Goal: Task Accomplishment & Management: Use online tool/utility

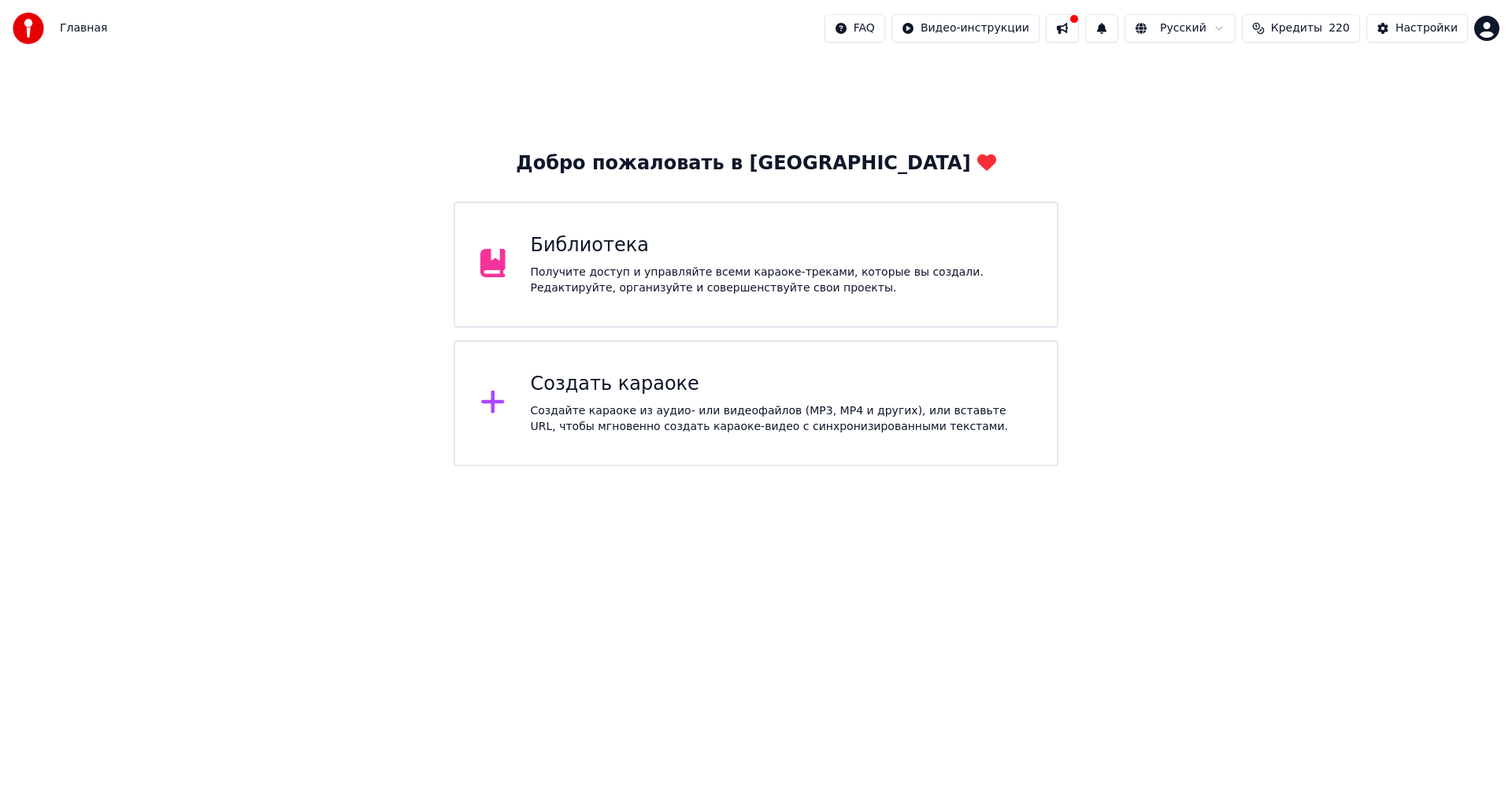
click at [636, 387] on div "Создать караоке" at bounding box center [781, 385] width 501 height 25
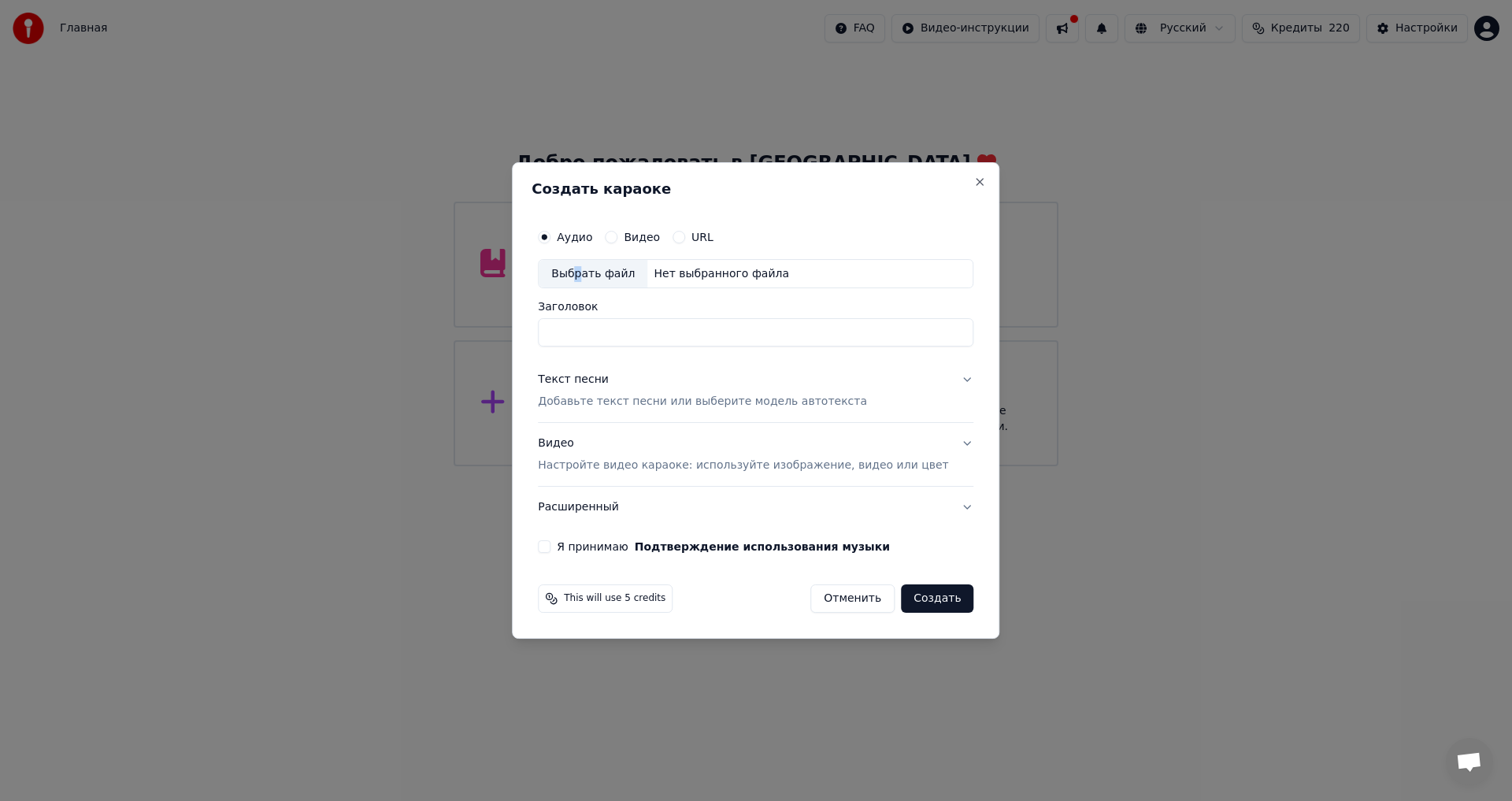
click at [600, 273] on div "Выбрать файл" at bounding box center [593, 274] width 109 height 29
type input "**********"
click at [583, 377] on div "Текст песни" at bounding box center [573, 380] width 71 height 16
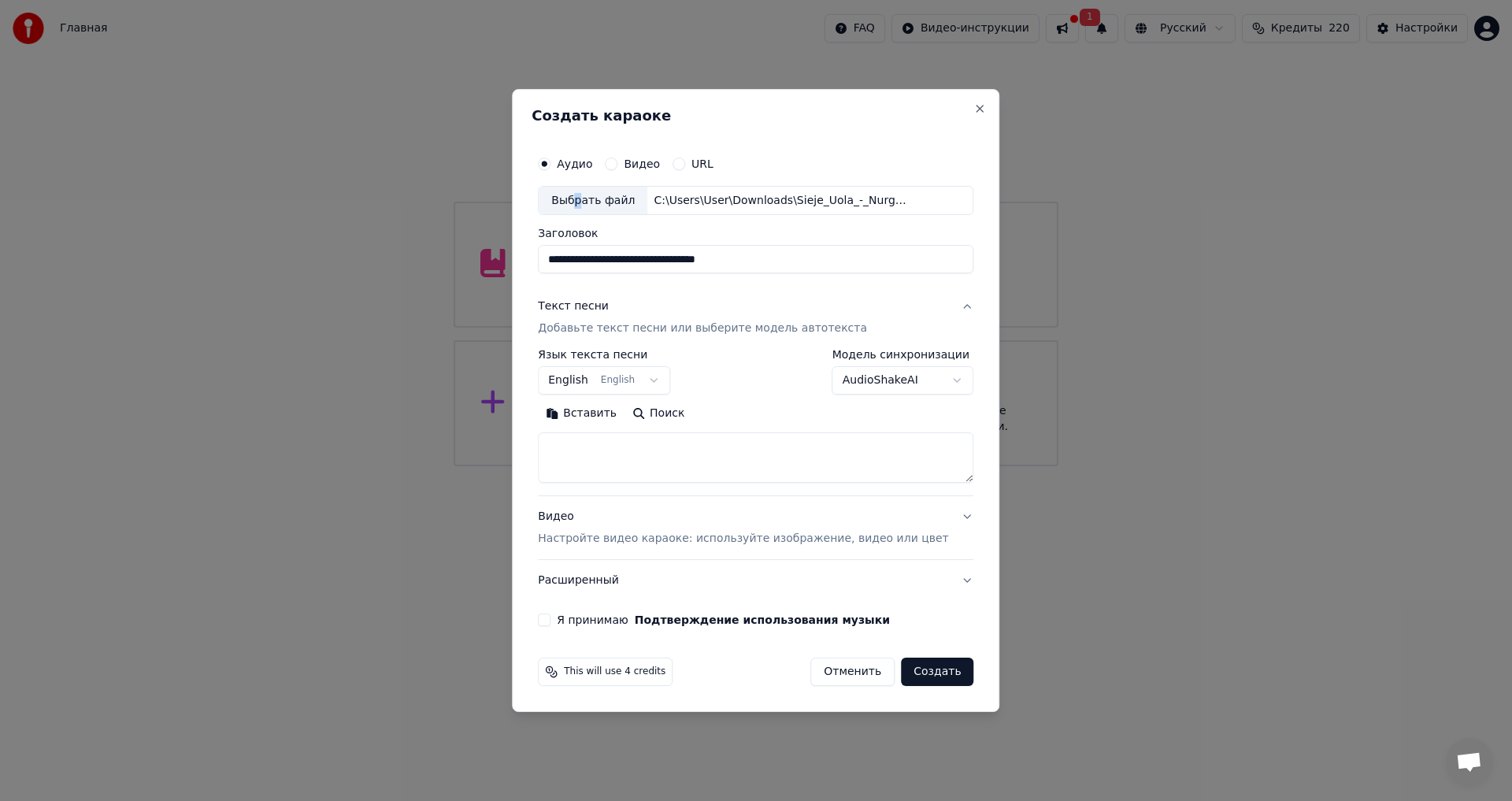
click at [597, 414] on button "Вставить" at bounding box center [581, 414] width 86 height 25
click at [578, 582] on button "Расширенный" at bounding box center [755, 580] width 436 height 41
type textarea "**********"
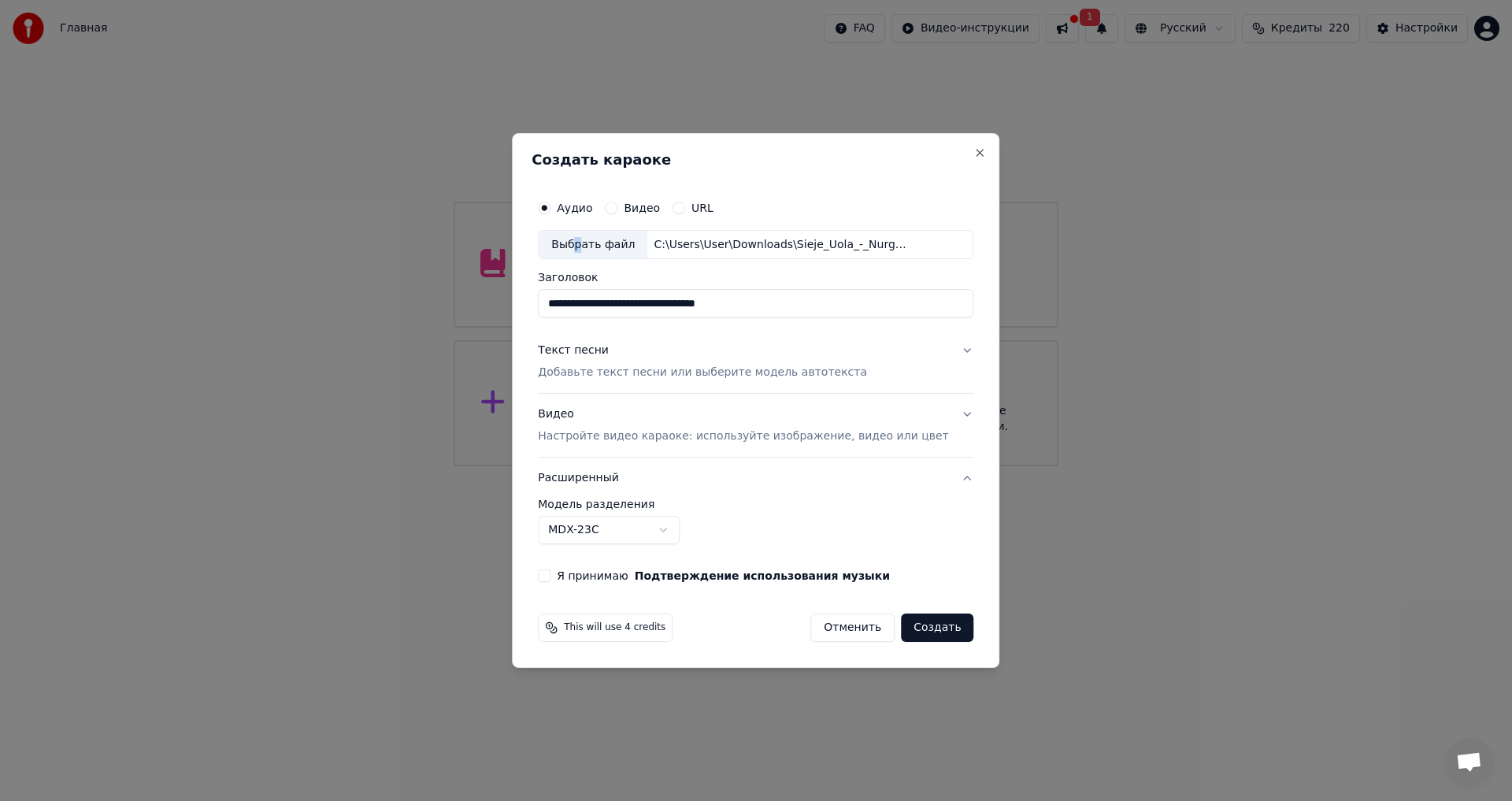
click at [584, 481] on button "Расширенный" at bounding box center [755, 478] width 436 height 41
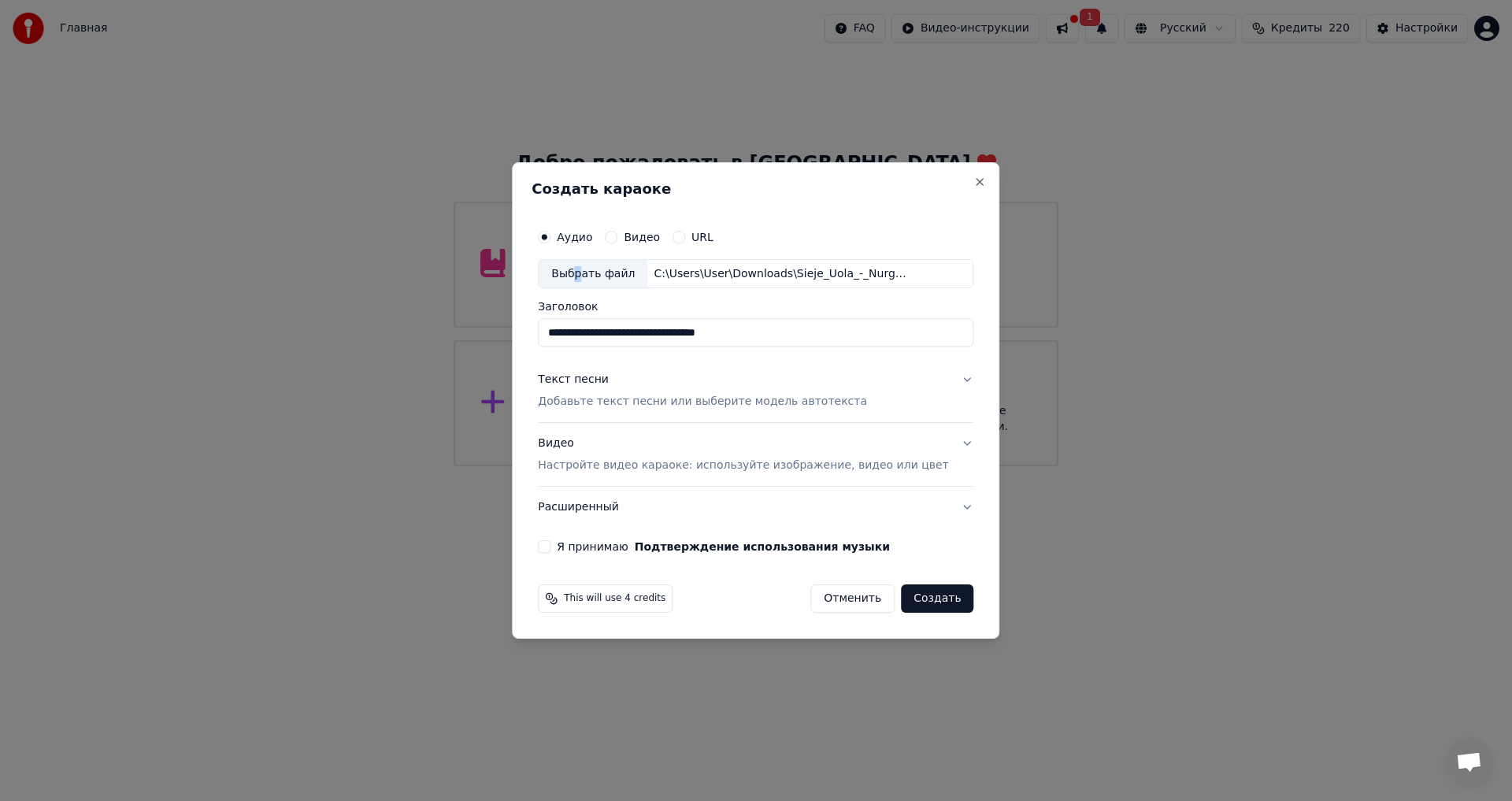
click at [946, 510] on button "Расширенный" at bounding box center [755, 507] width 436 height 41
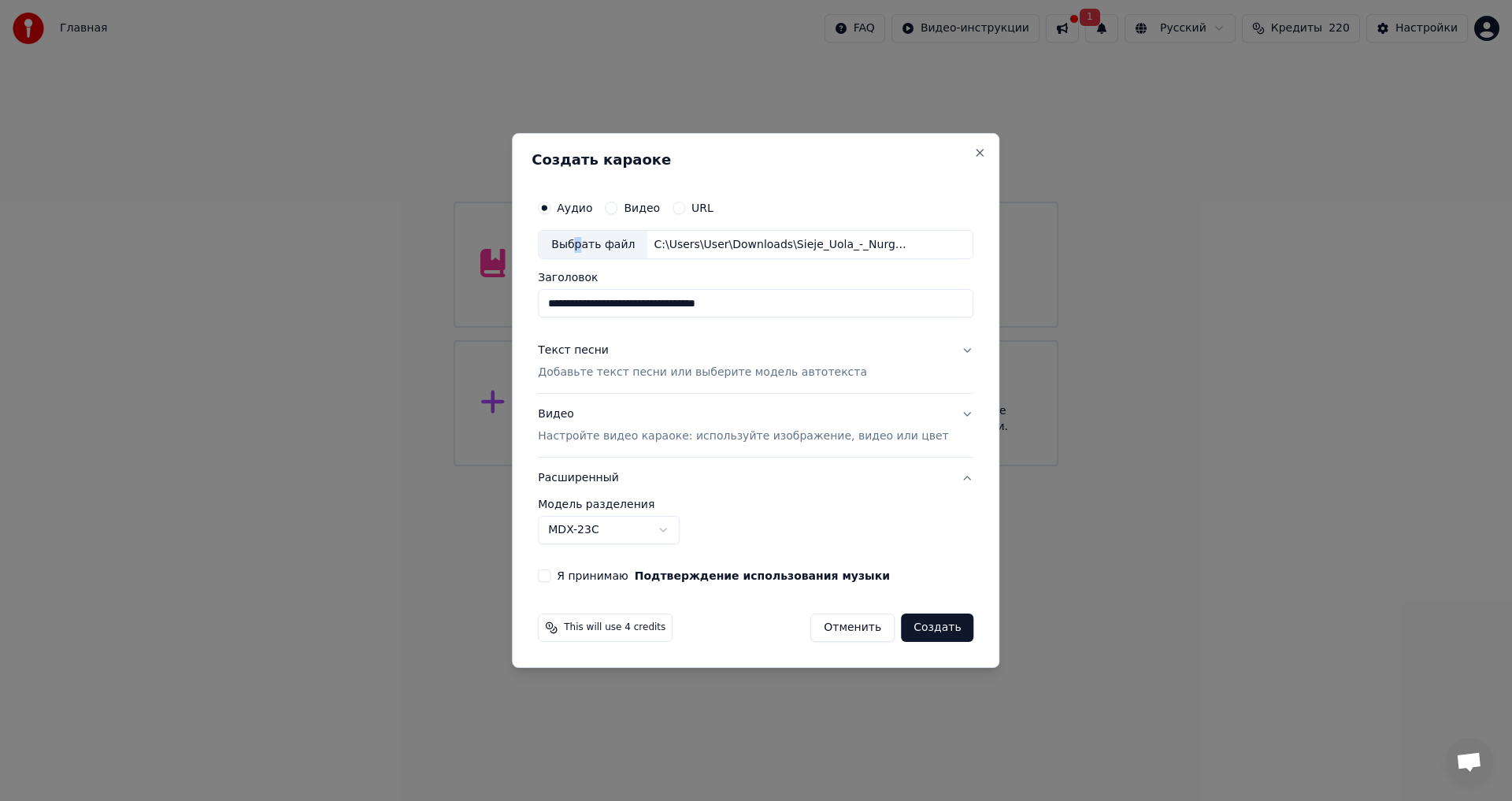
click at [582, 348] on div "Текст песни" at bounding box center [573, 351] width 71 height 16
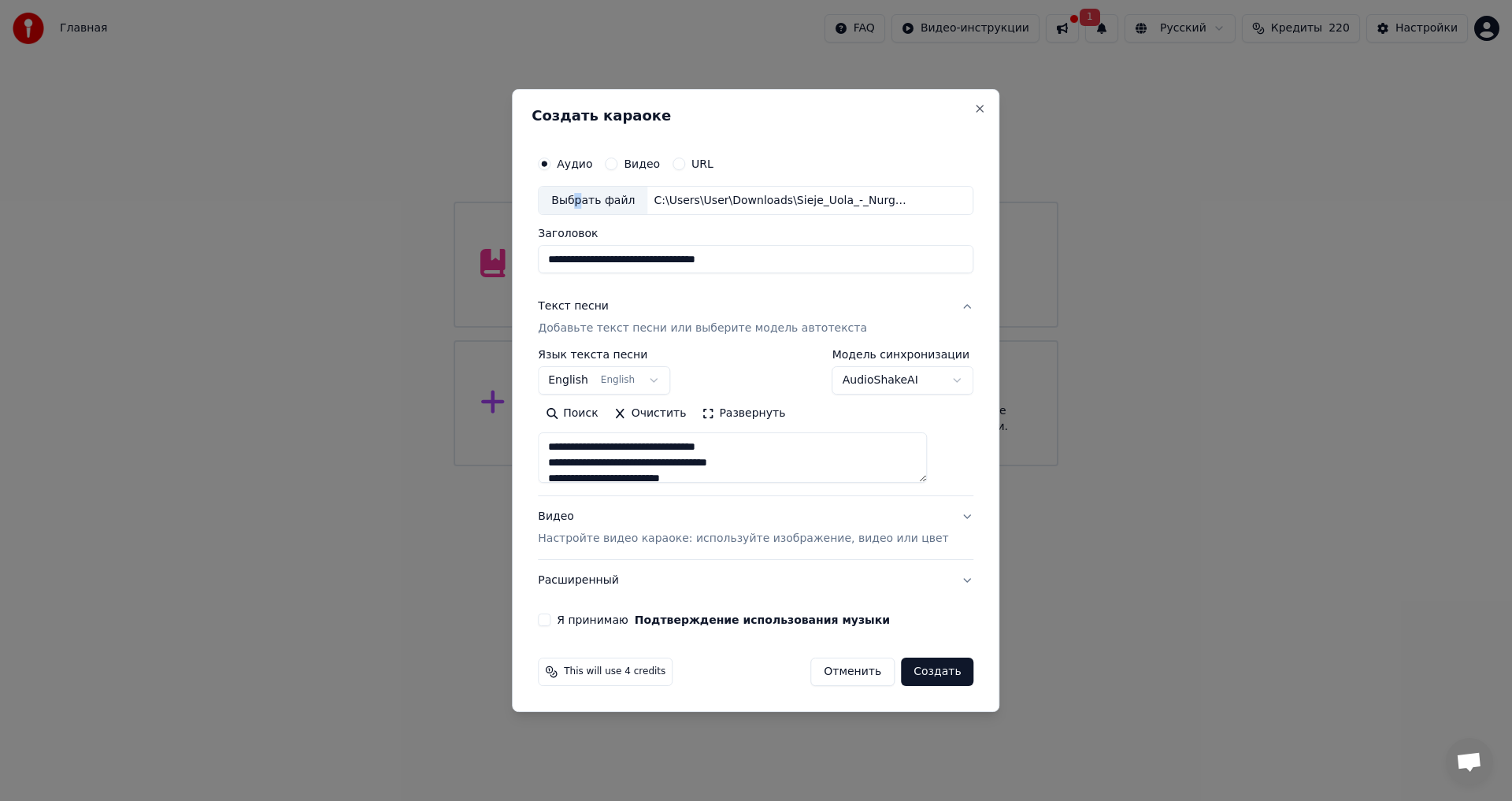
click at [572, 519] on div "Видео Настройте видео караоке: используйте изображение, видео или цвет" at bounding box center [742, 529] width 410 height 38
type textarea "**********"
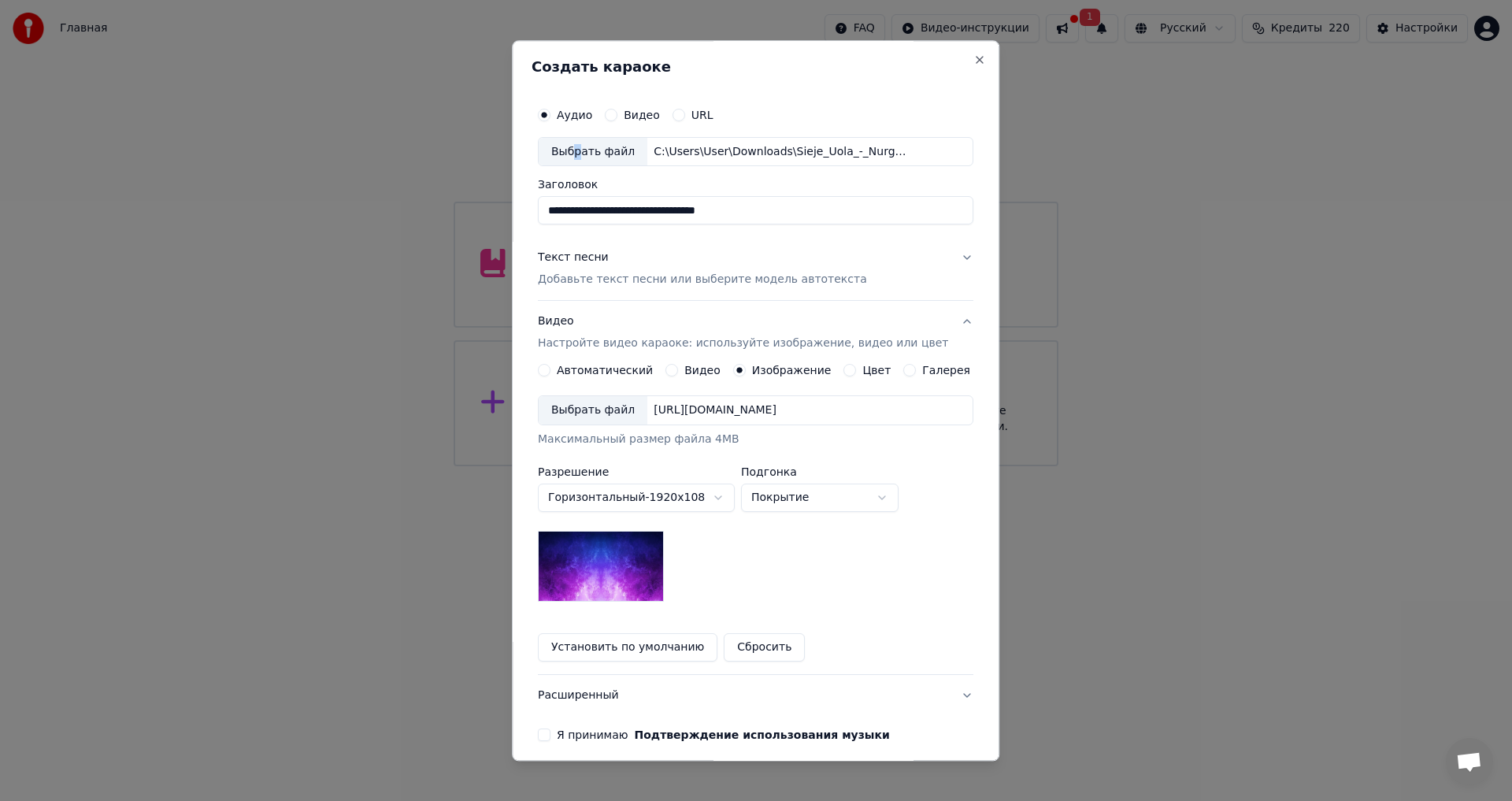
click at [761, 369] on label "Изображение" at bounding box center [792, 370] width 79 height 11
click at [746, 369] on button "Изображение" at bounding box center [739, 370] width 13 height 13
click at [731, 410] on div "[URL][DOMAIN_NAME]" at bounding box center [715, 411] width 135 height 16
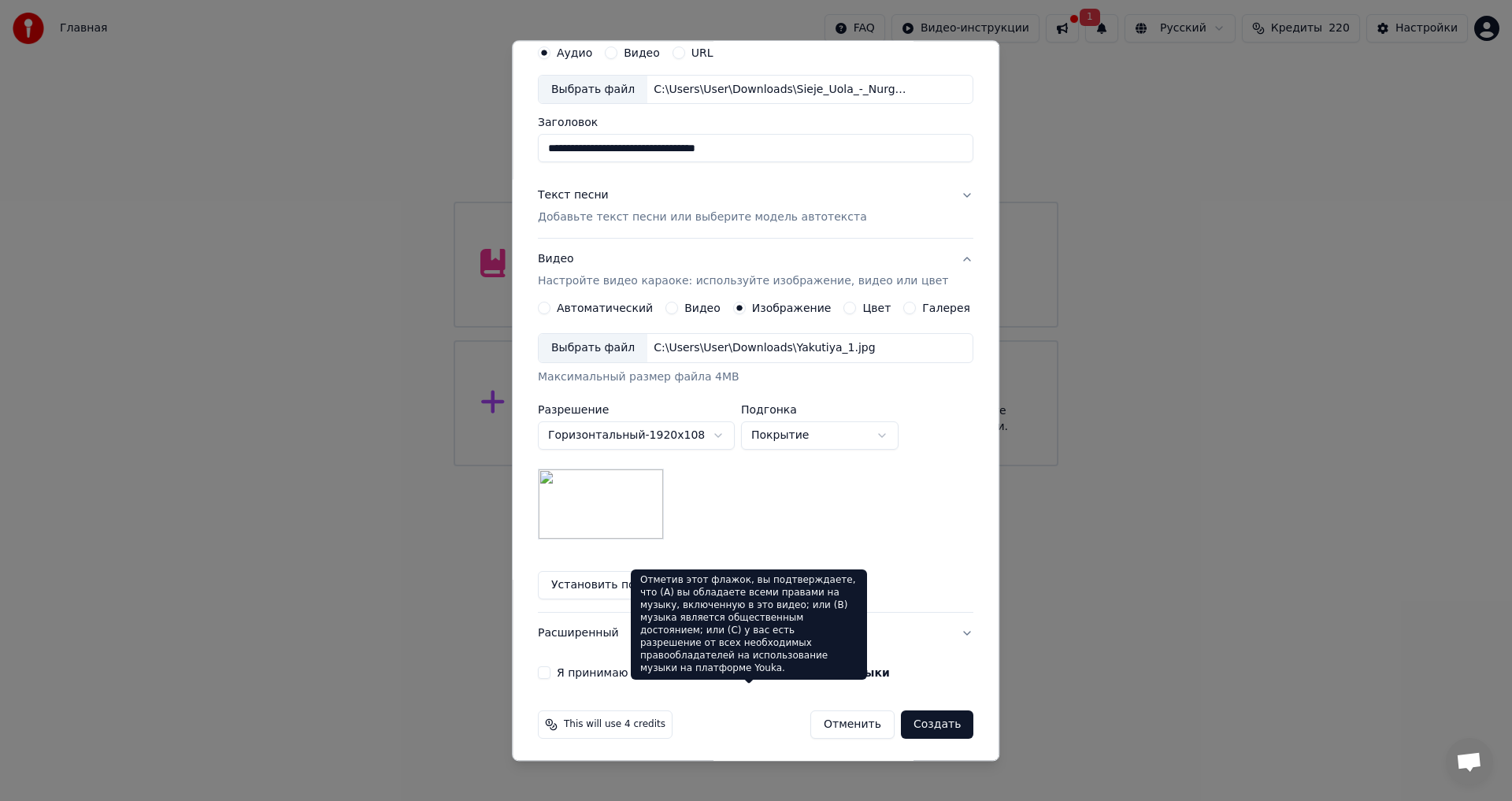
scroll to position [66, 0]
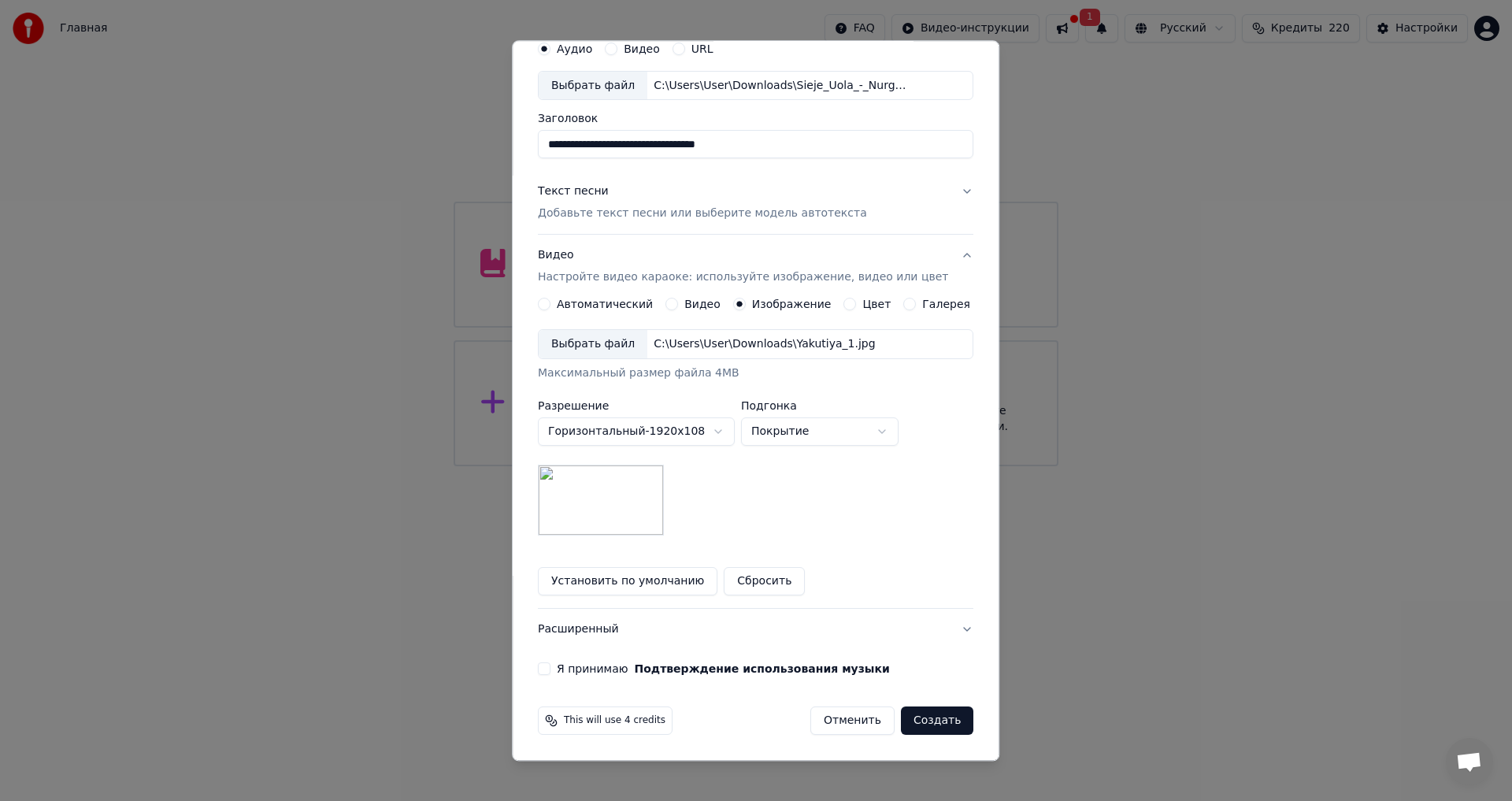
click at [585, 666] on label "Я принимаю Подтверждение использования музыки" at bounding box center [723, 669] width 333 height 11
click at [551, 666] on button "Я принимаю Подтверждение использования музыки" at bounding box center [544, 669] width 13 height 13
click at [912, 719] on button "Создать" at bounding box center [937, 721] width 73 height 29
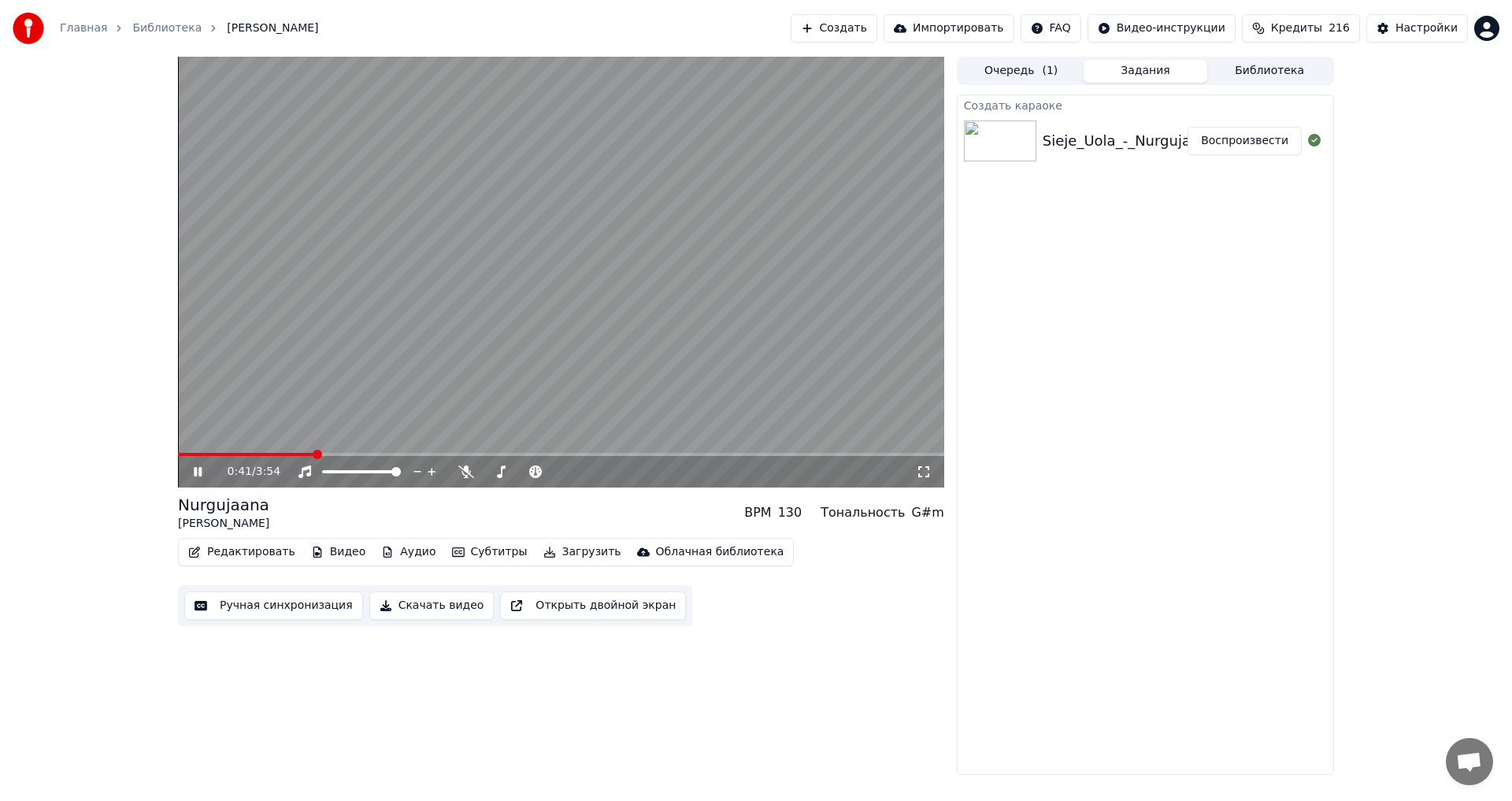
click at [187, 453] on span at bounding box center [246, 454] width 137 height 3
click at [401, 467] on span at bounding box center [396, 471] width 9 height 9
click at [523, 475] on span at bounding box center [523, 471] width 9 height 9
click at [536, 472] on span at bounding box center [534, 471] width 9 height 9
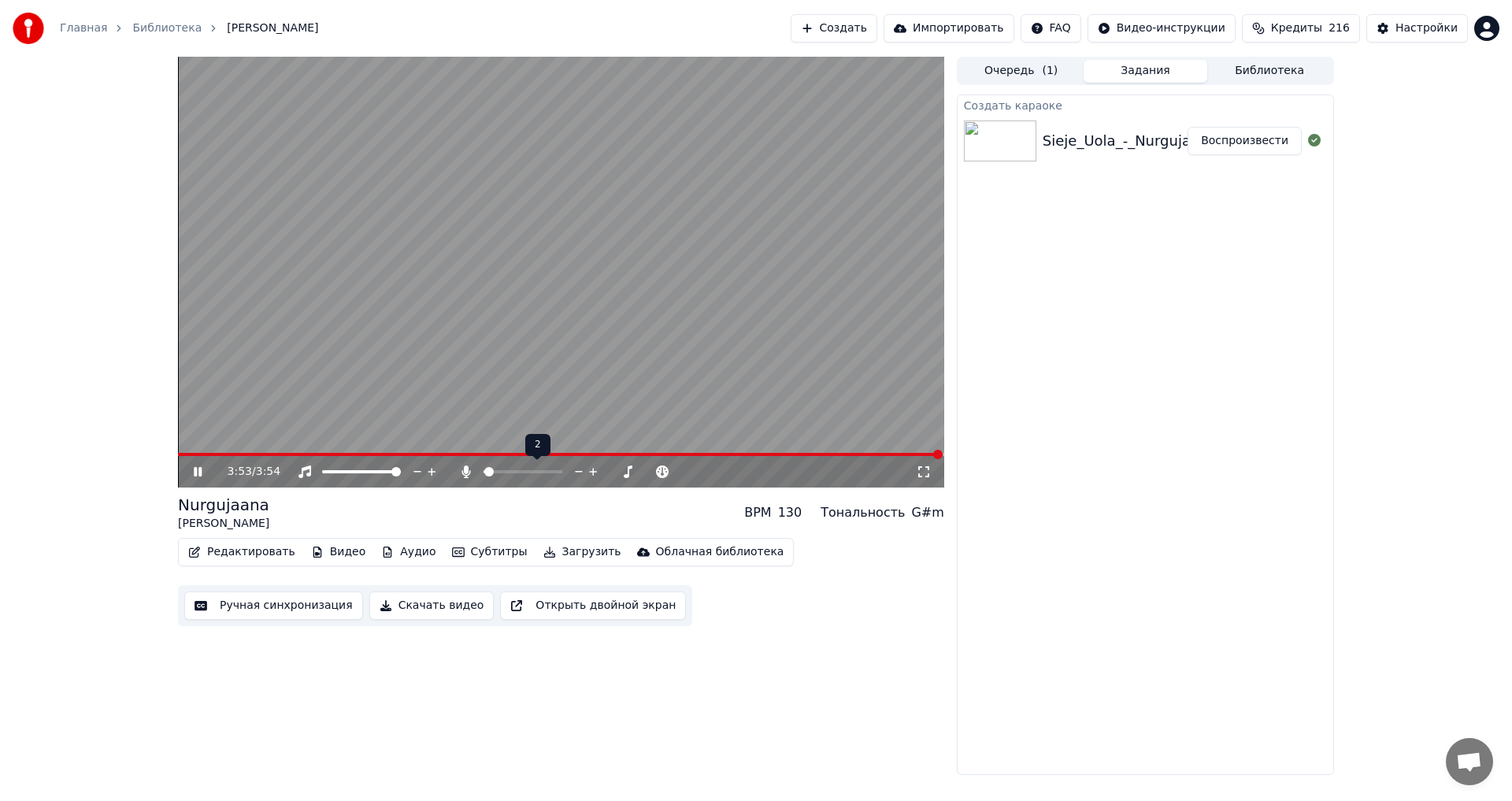
click at [485, 476] on span at bounding box center [489, 471] width 9 height 9
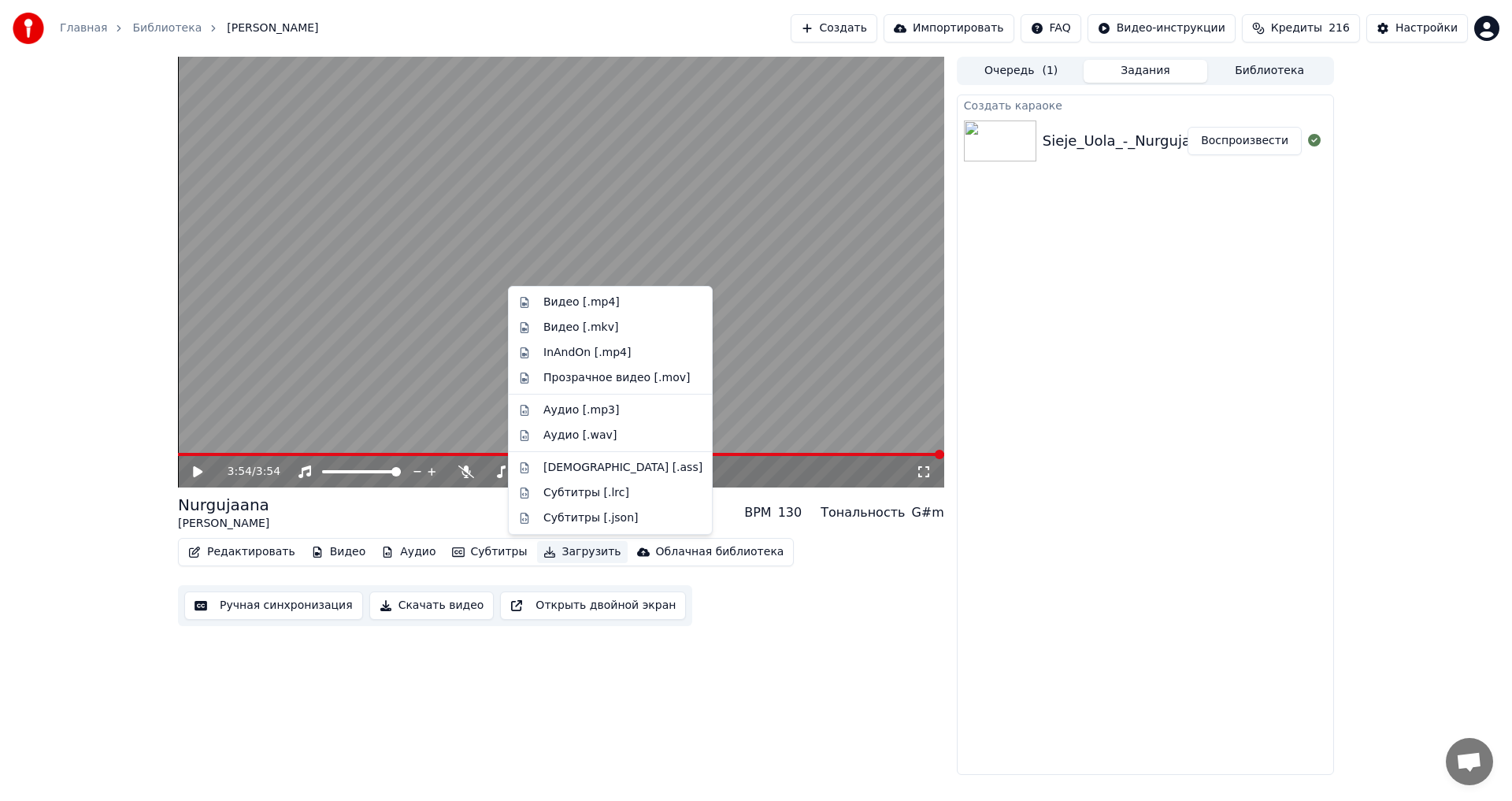
click at [544, 554] on icon "button" at bounding box center [550, 551] width 13 height 11
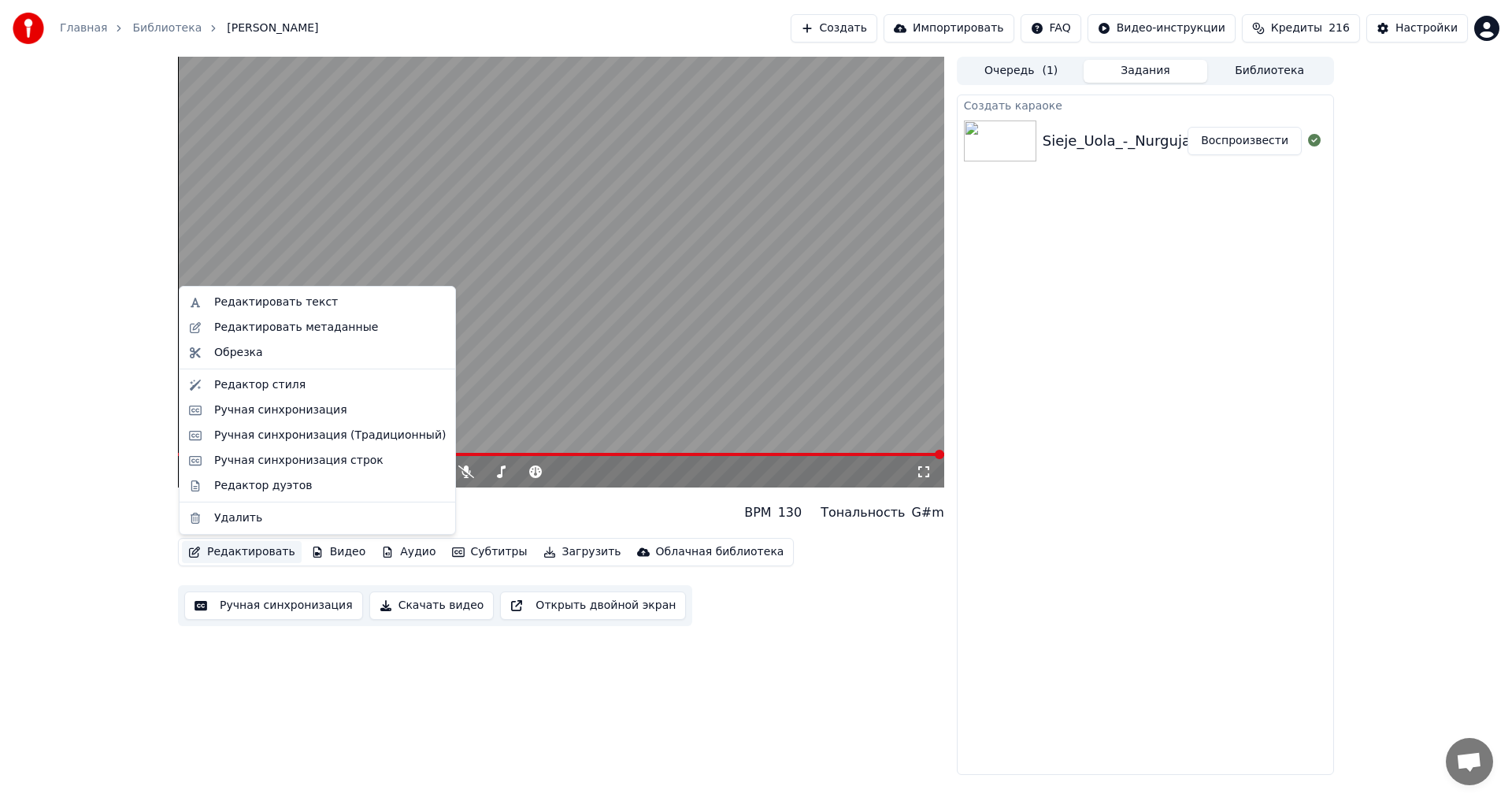
click at [222, 561] on button "Редактировать" at bounding box center [242, 552] width 120 height 22
click at [222, 553] on button "Редактировать" at bounding box center [242, 552] width 120 height 22
click at [277, 303] on div "Редактировать текст" at bounding box center [276, 302] width 123 height 16
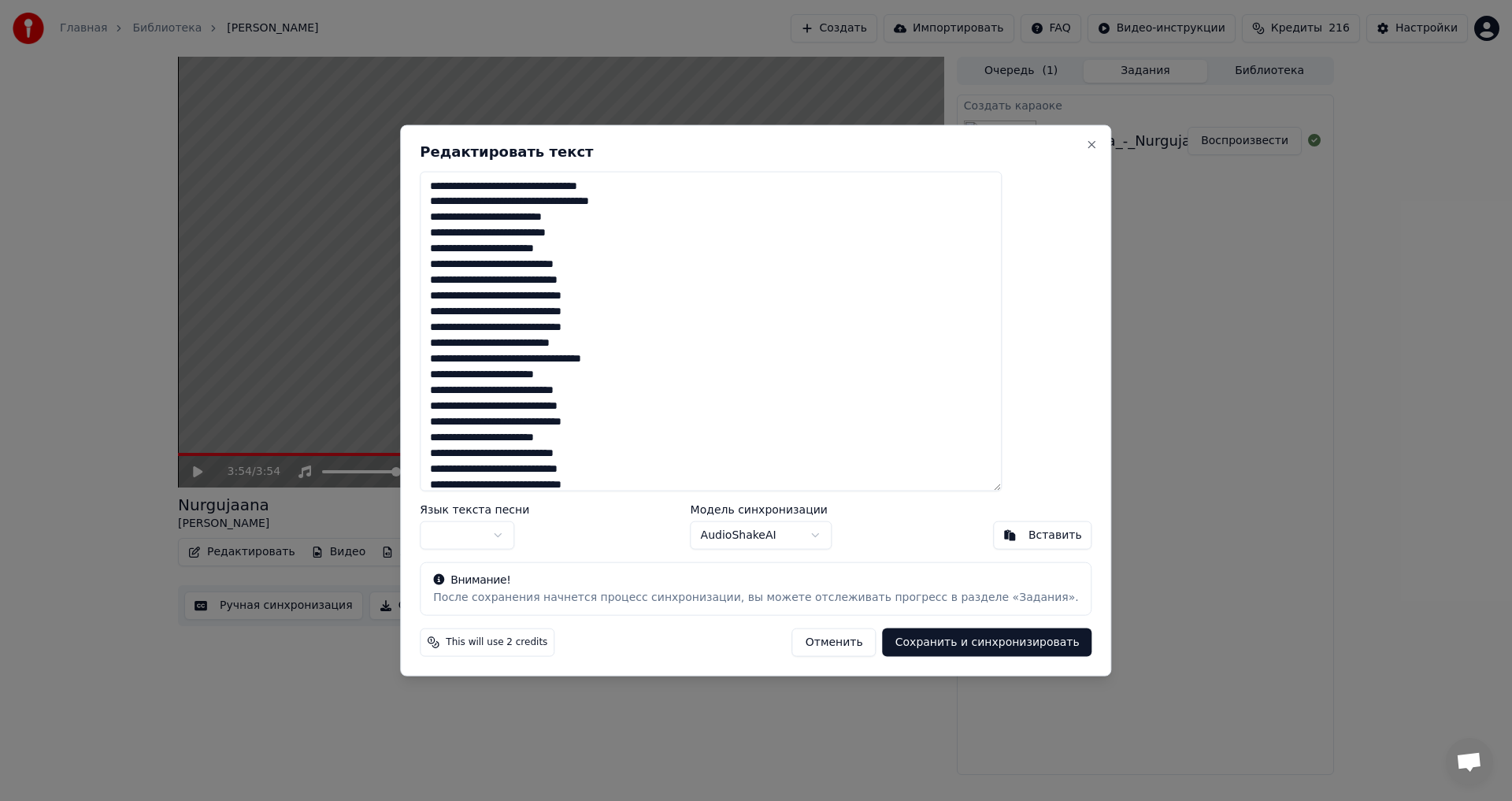
click at [1054, 147] on div "**********" at bounding box center [755, 400] width 711 height 552
click at [1086, 145] on button "Close" at bounding box center [1092, 144] width 13 height 13
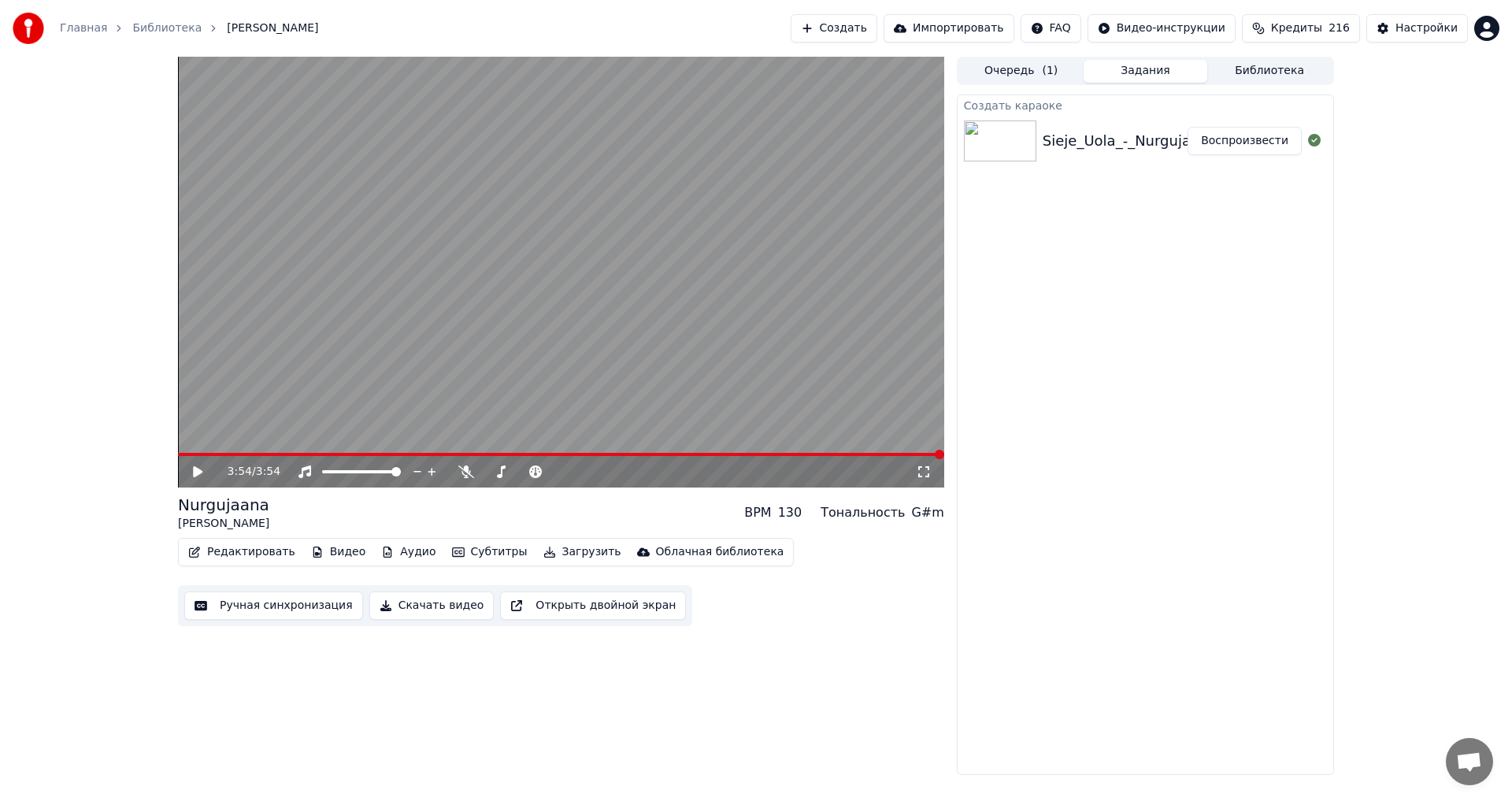
click at [208, 549] on button "Редактировать" at bounding box center [242, 552] width 120 height 22
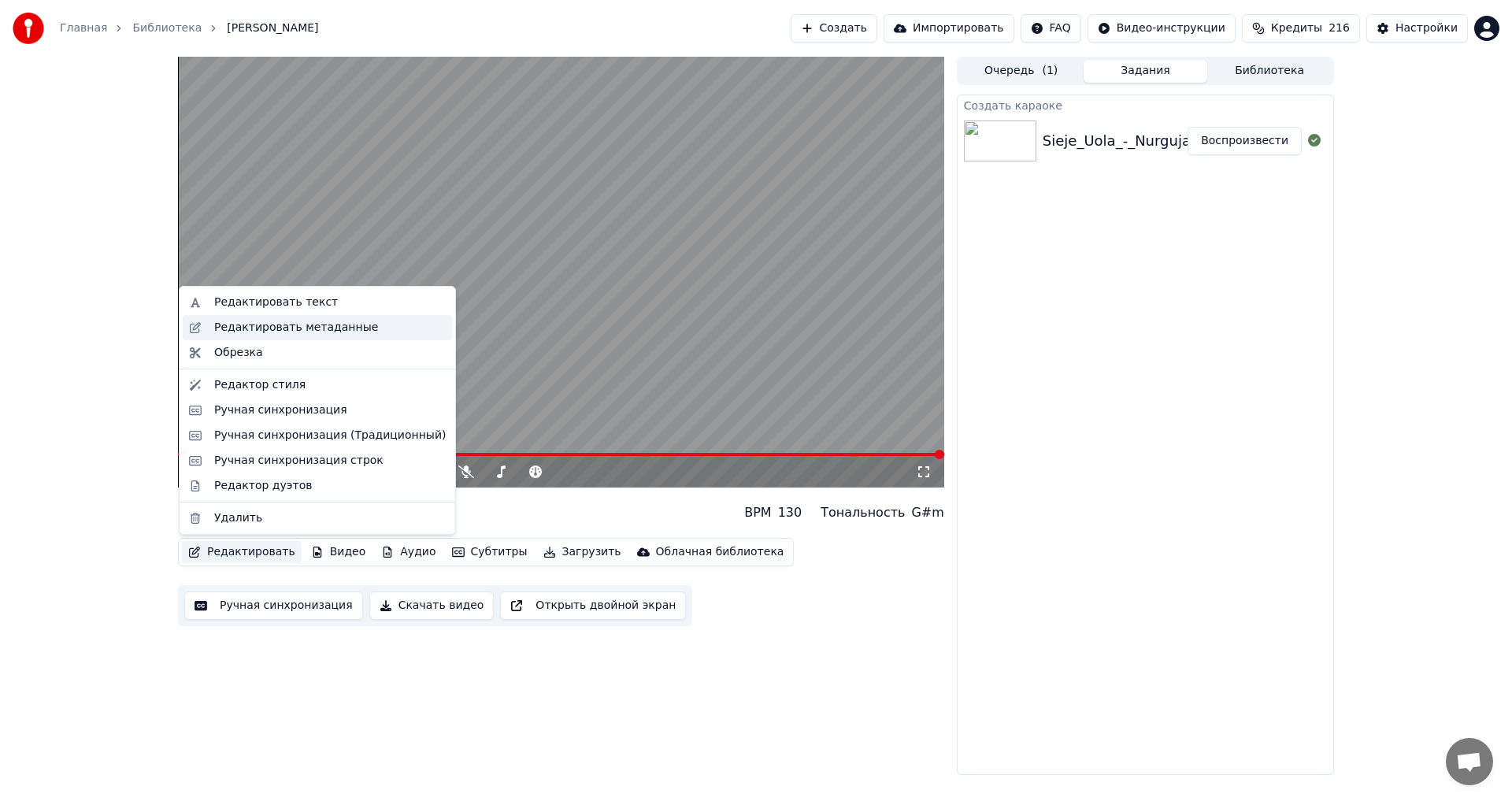
click at [289, 326] on div "Редактировать метаданные" at bounding box center [296, 327] width 164 height 16
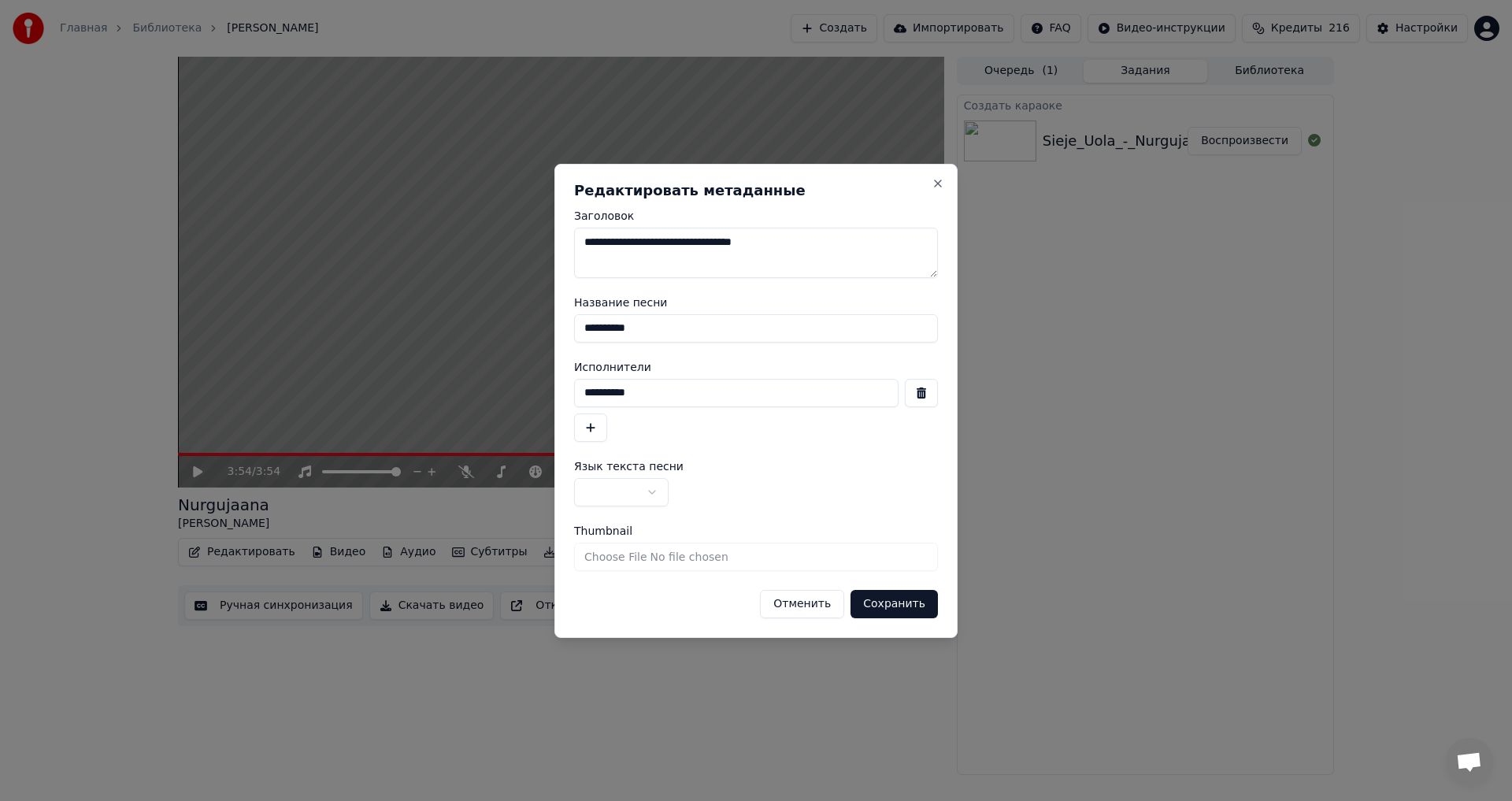
drag, startPoint x: 551, startPoint y: 264, endPoint x: 423, endPoint y: 267, distance: 128.0
click at [424, 267] on body "**********" at bounding box center [756, 400] width 1512 height 801
type textarea "**********"
click at [888, 604] on button "Сохранить" at bounding box center [894, 605] width 87 height 29
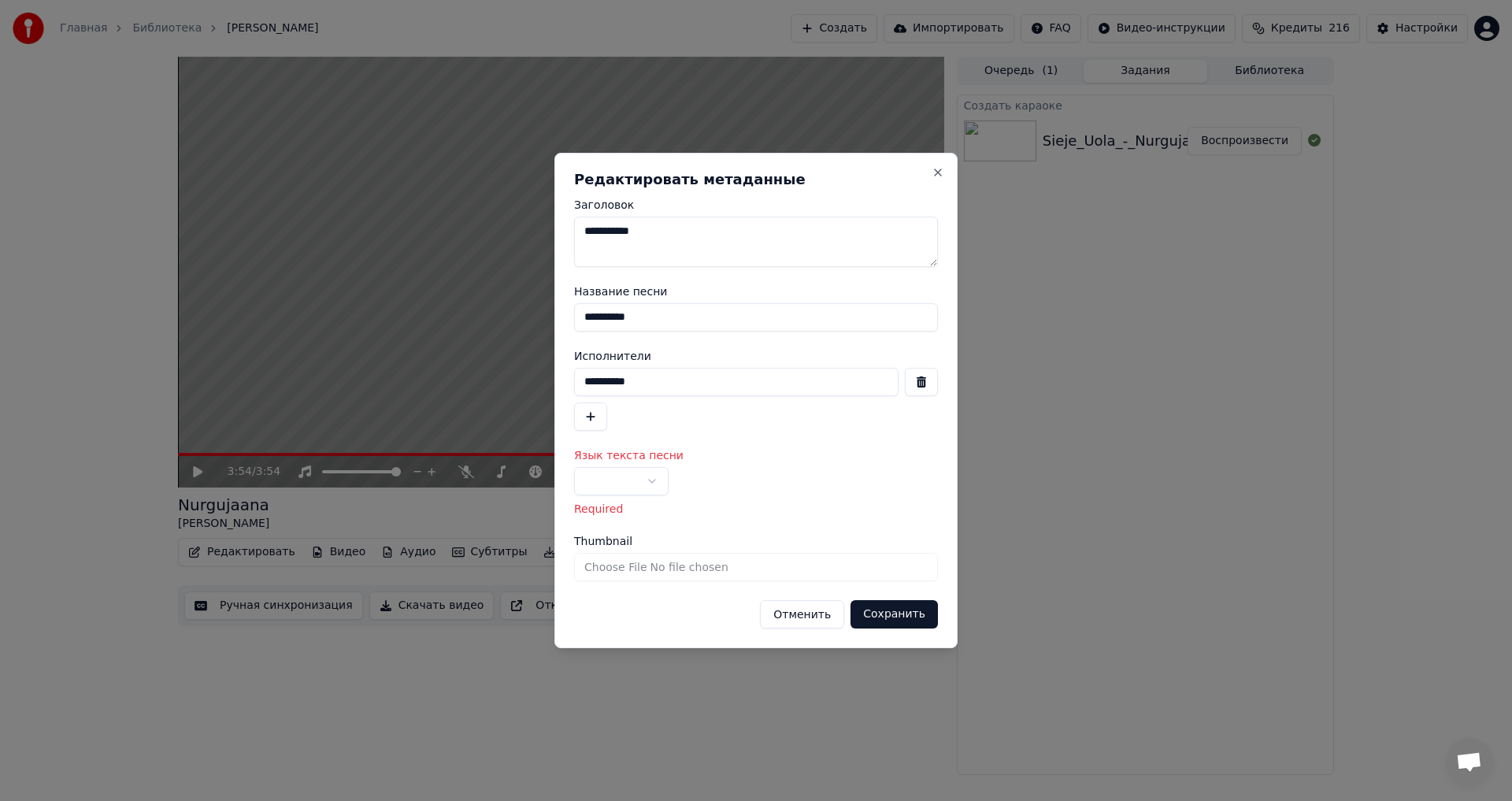
click at [890, 615] on button "Сохранить" at bounding box center [894, 615] width 87 height 29
click at [895, 608] on button "Сохранить" at bounding box center [894, 615] width 87 height 29
click at [890, 616] on button "Сохранить" at bounding box center [894, 615] width 87 height 29
click at [803, 616] on button "Отменить" at bounding box center [803, 615] width 85 height 29
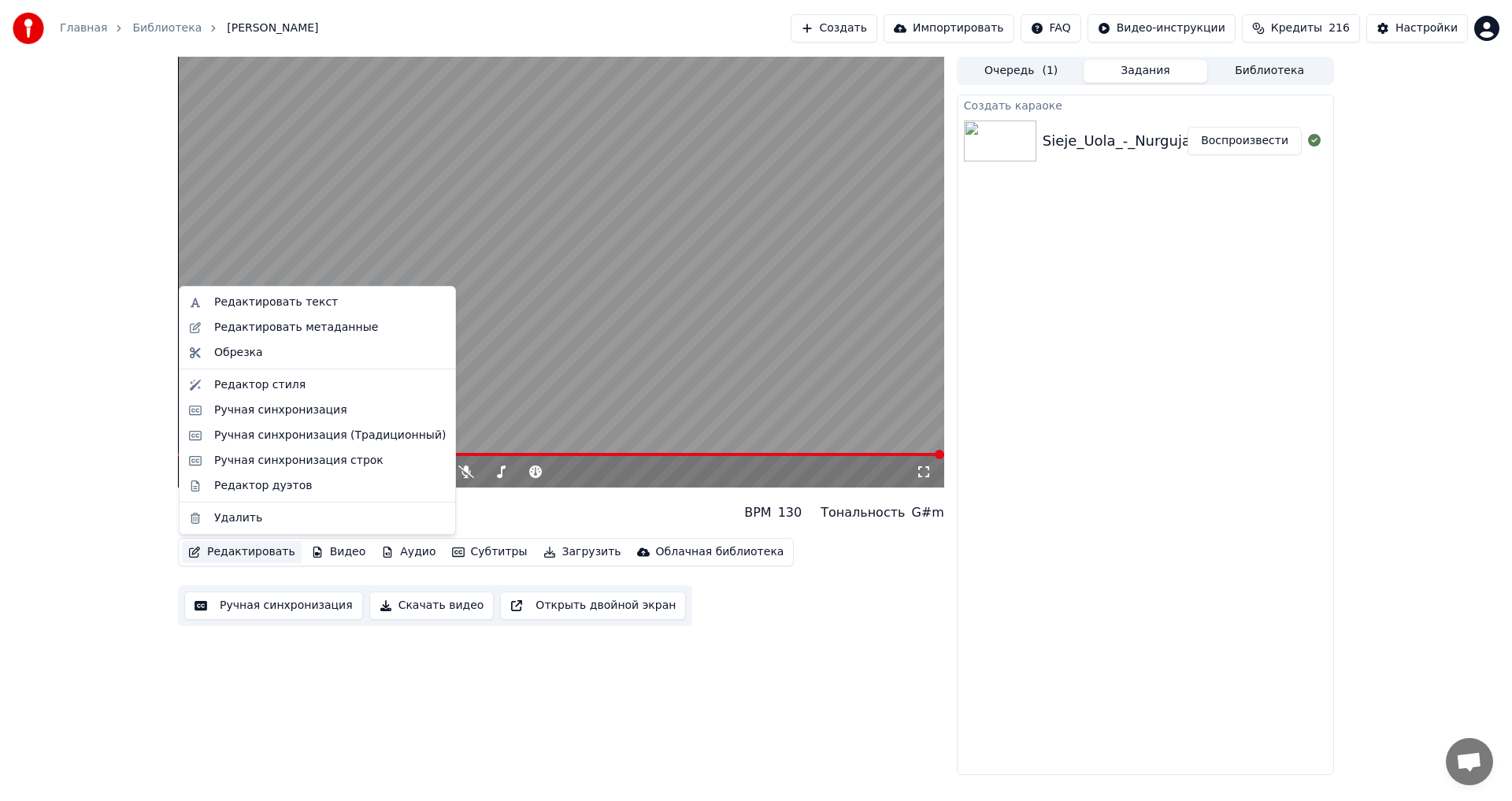
click at [222, 552] on button "Редактировать" at bounding box center [242, 552] width 120 height 22
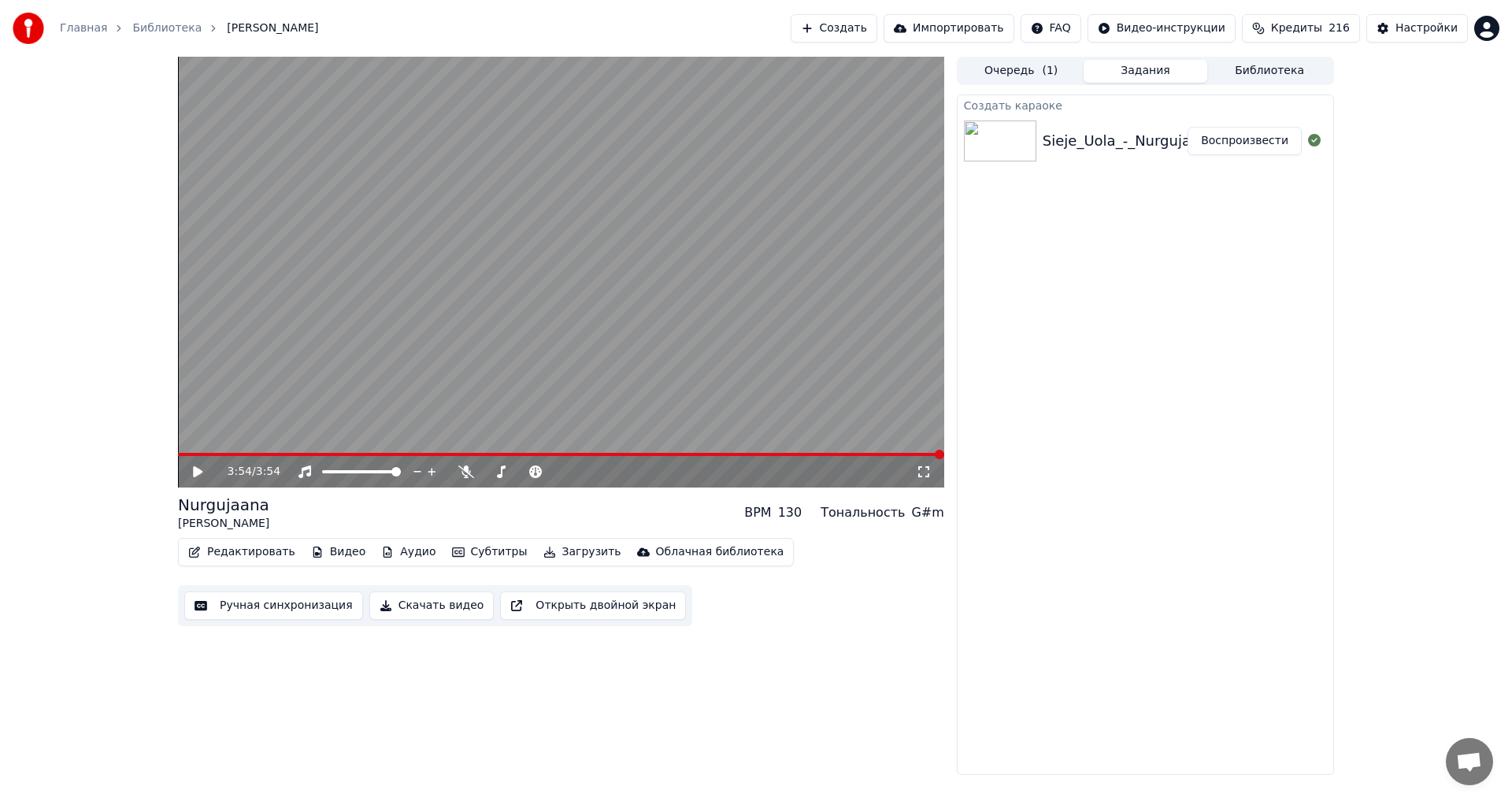
click at [527, 211] on video at bounding box center [561, 272] width 766 height 431
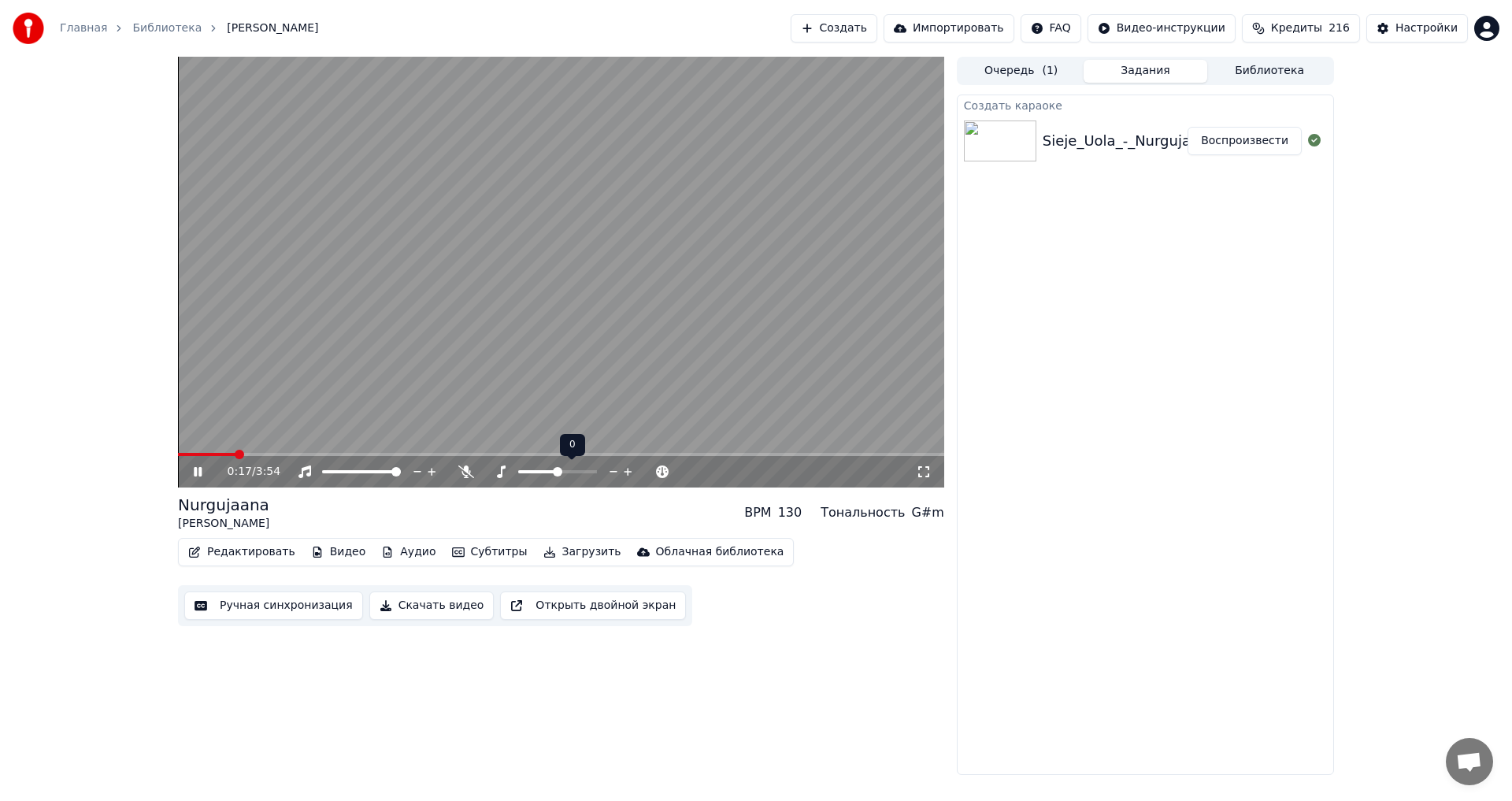
click at [629, 469] on icon at bounding box center [628, 472] width 15 height 16
click at [612, 475] on icon at bounding box center [614, 472] width 15 height 16
click at [612, 474] on icon at bounding box center [614, 472] width 15 height 16
click at [622, 467] on icon at bounding box center [628, 472] width 15 height 16
click at [626, 470] on icon at bounding box center [628, 472] width 15 height 16
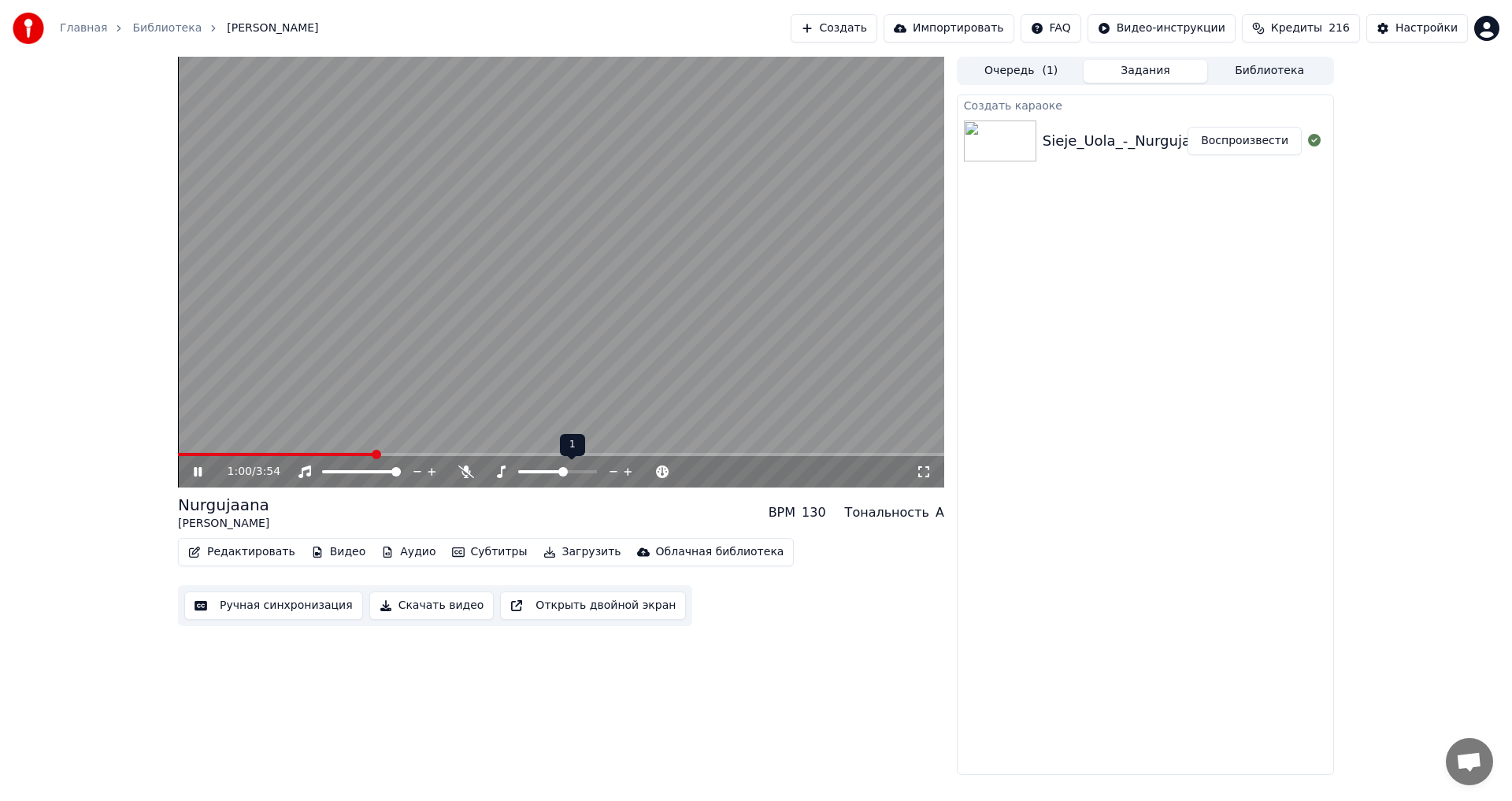
click at [616, 475] on icon at bounding box center [614, 472] width 15 height 16
click at [1277, 78] on button "Библиотека" at bounding box center [1269, 71] width 124 height 23
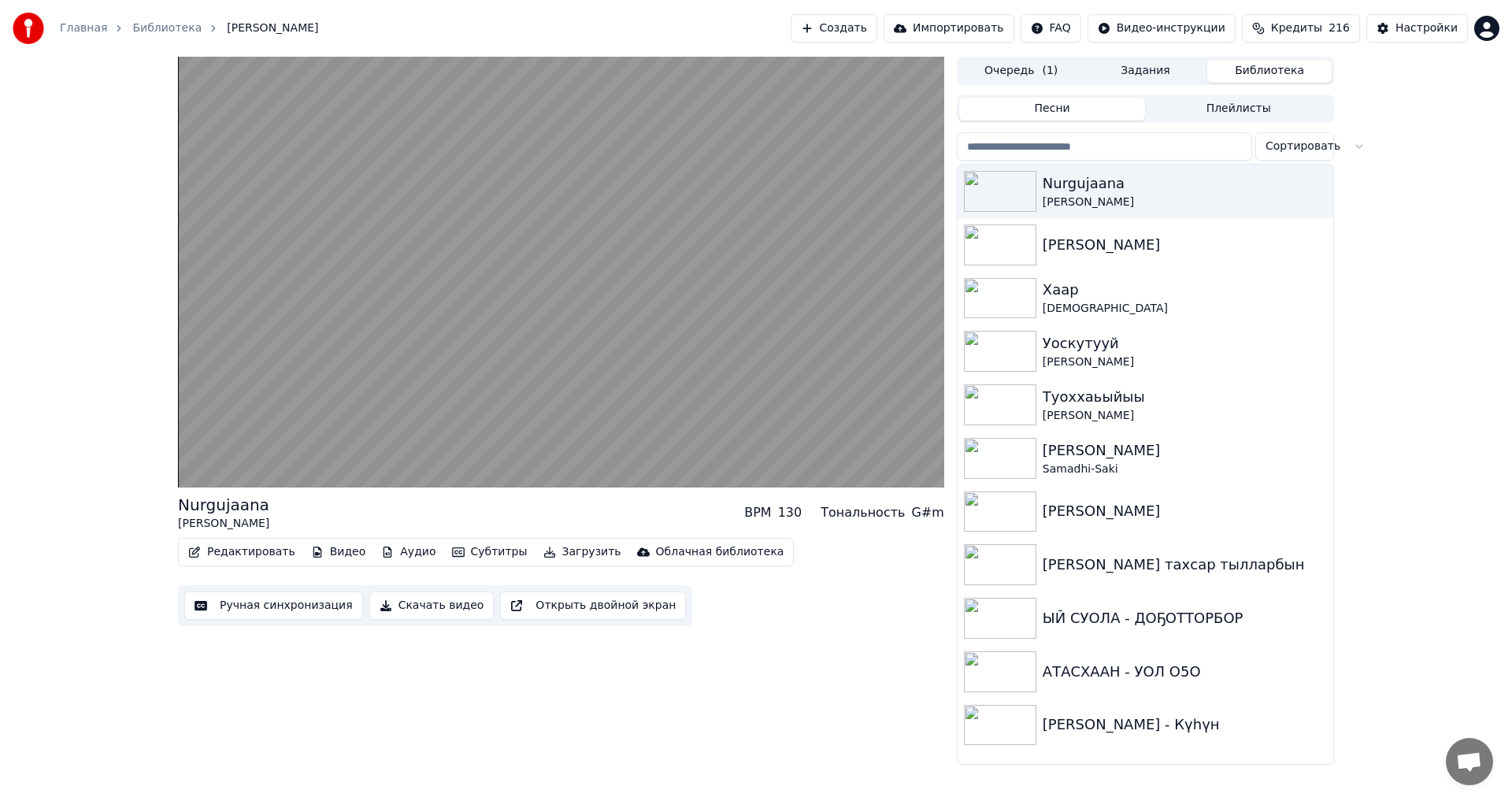
click at [1153, 69] on button "Задания" at bounding box center [1145, 71] width 124 height 23
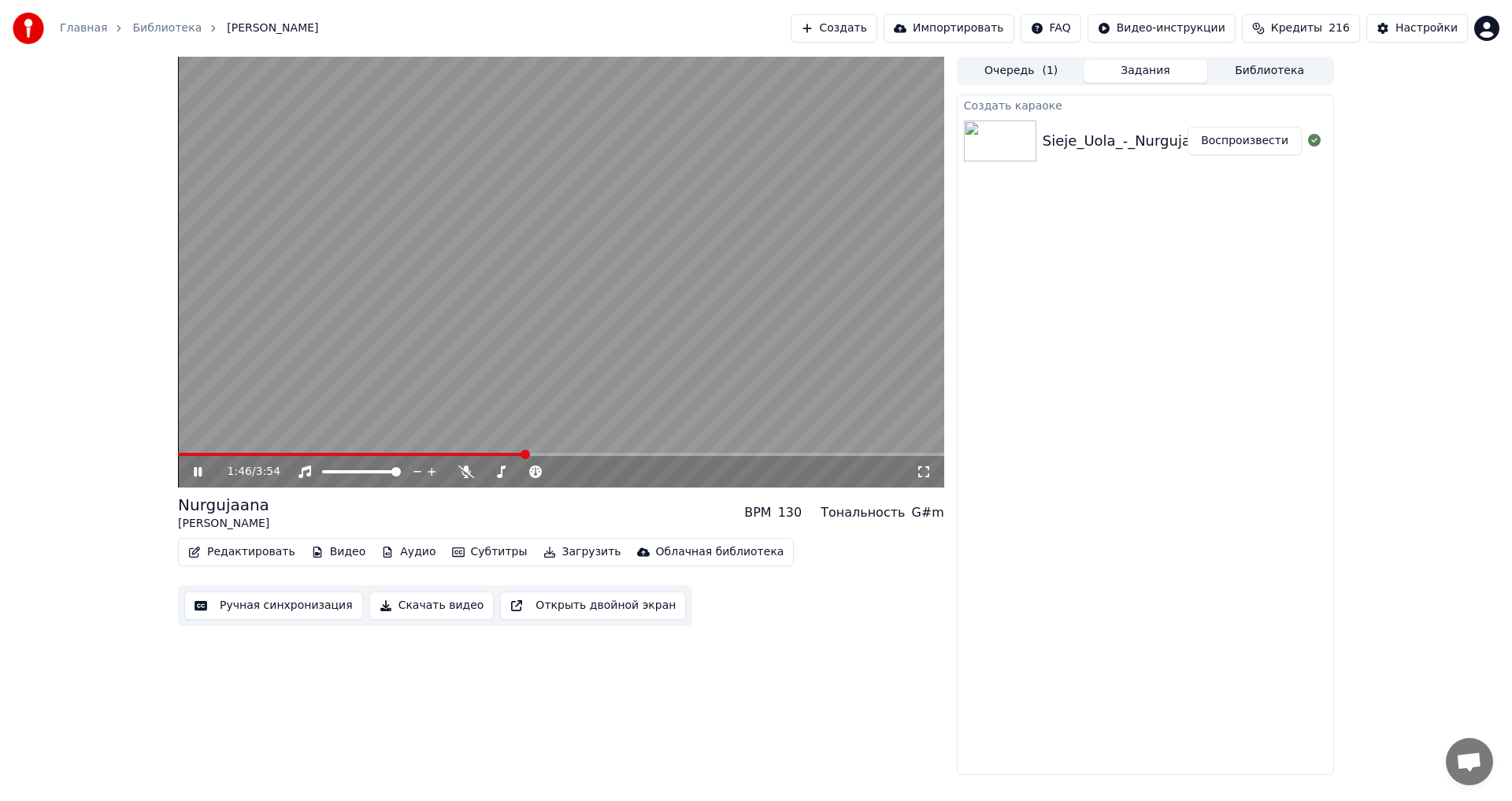
click at [195, 470] on icon at bounding box center [197, 471] width 8 height 9
